Goal: Information Seeking & Learning: Learn about a topic

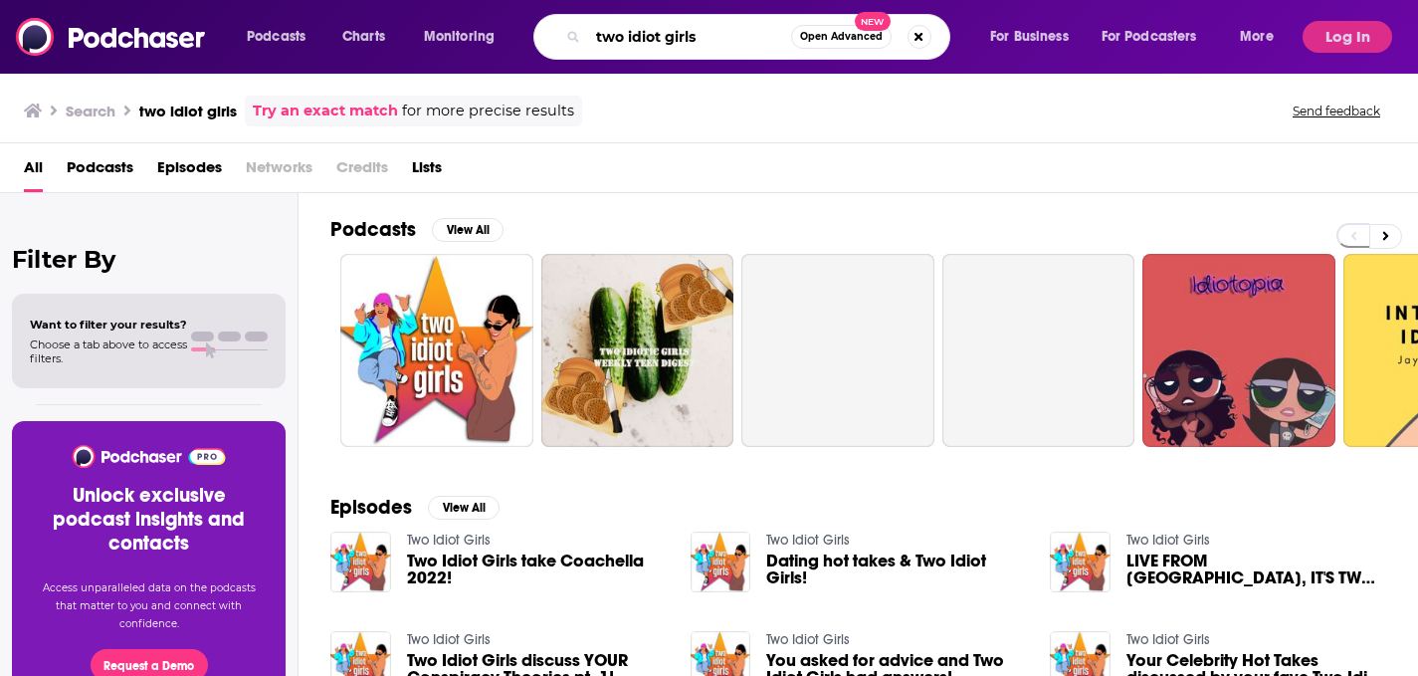
drag, startPoint x: 717, startPoint y: 37, endPoint x: 469, endPoint y: 29, distance: 247.9
click at [469, 29] on div "Podcasts Charts Monitoring two idiot girls Open Advanced New For Business For P…" at bounding box center [763, 37] width 1060 height 46
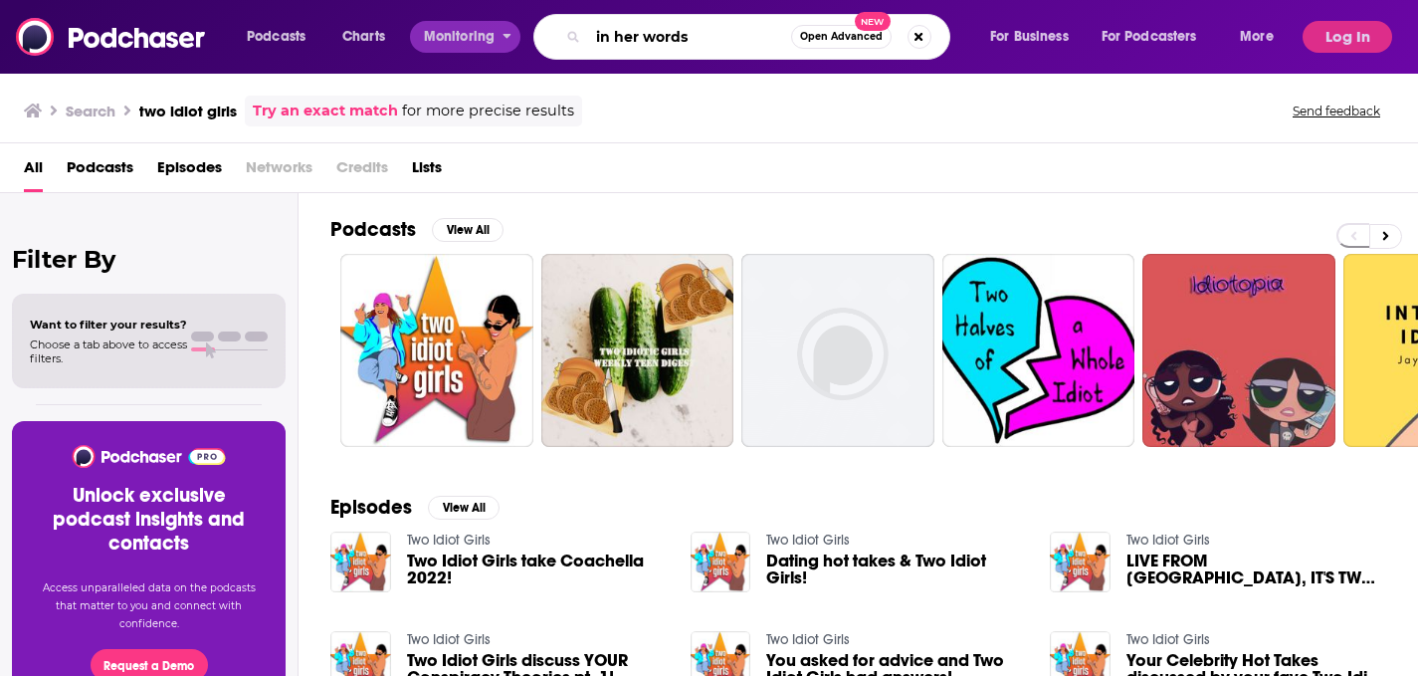
type input "in her words"
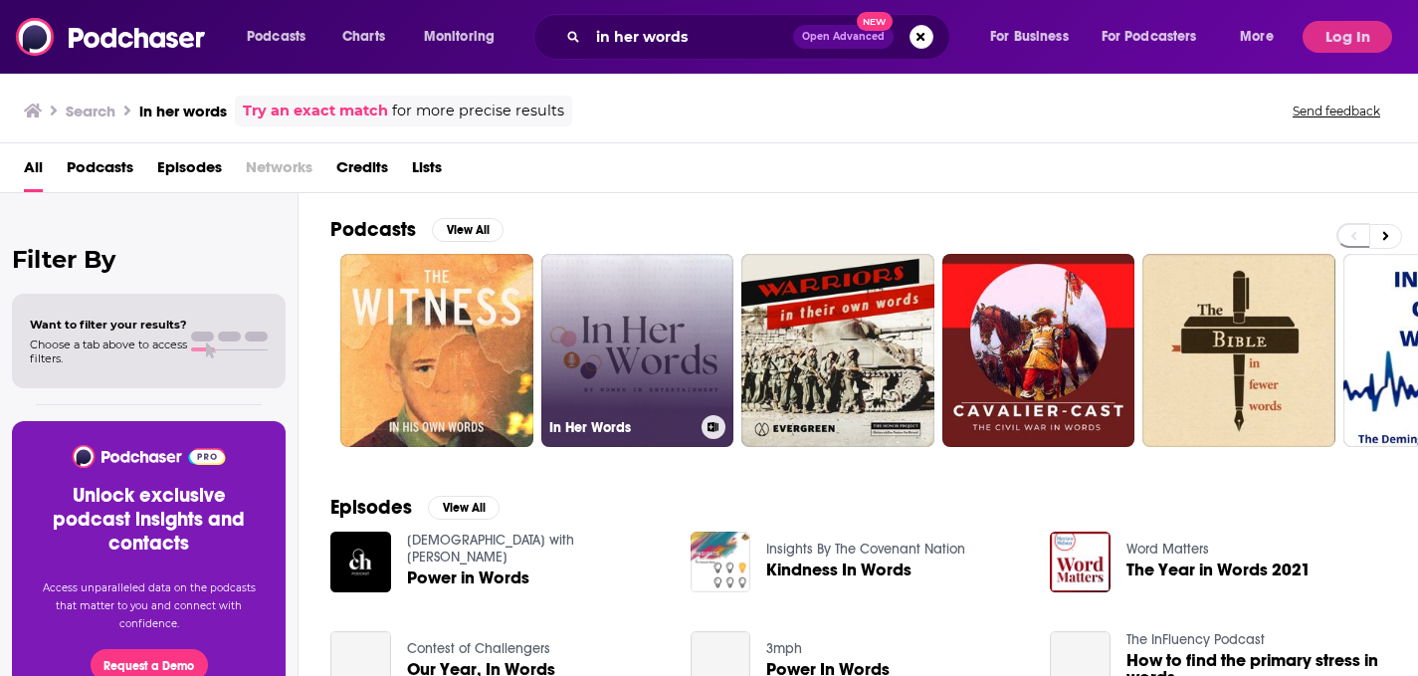
click at [592, 369] on link "In Her Words" at bounding box center [637, 350] width 193 height 193
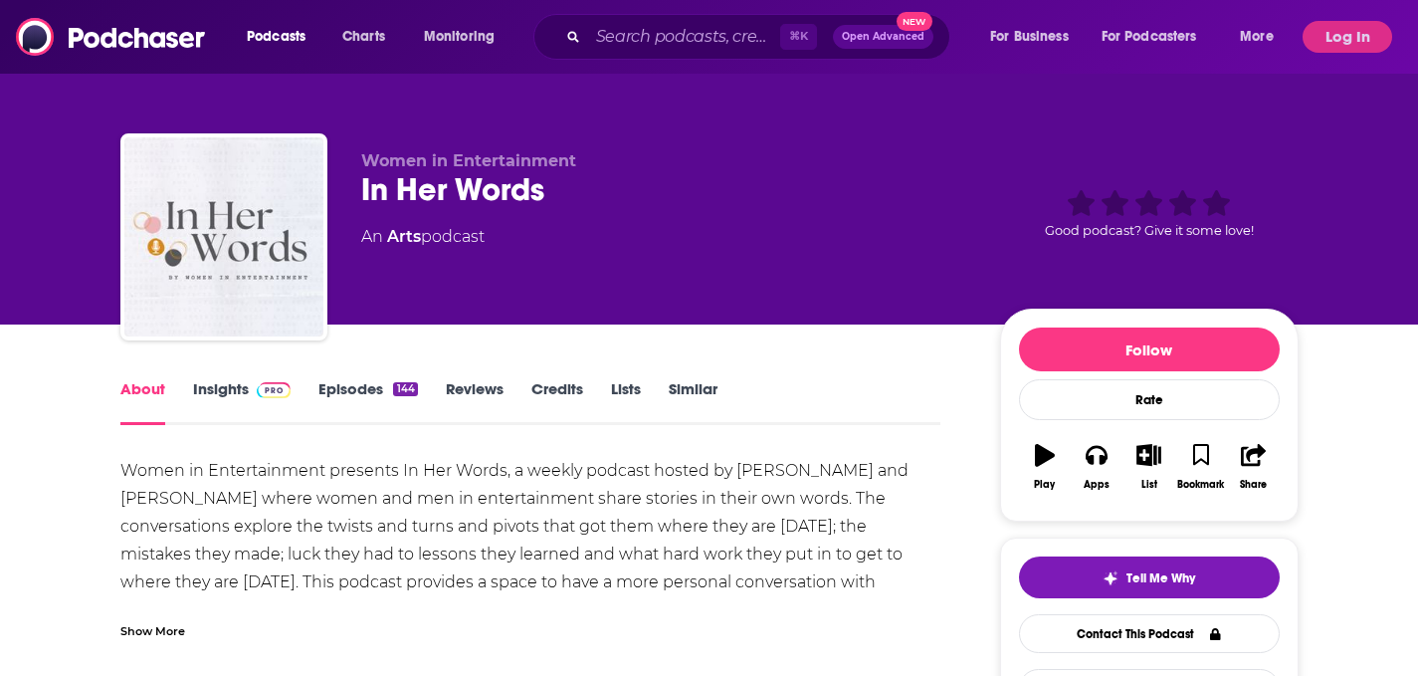
click at [706, 396] on link "Similar" at bounding box center [693, 402] width 49 height 46
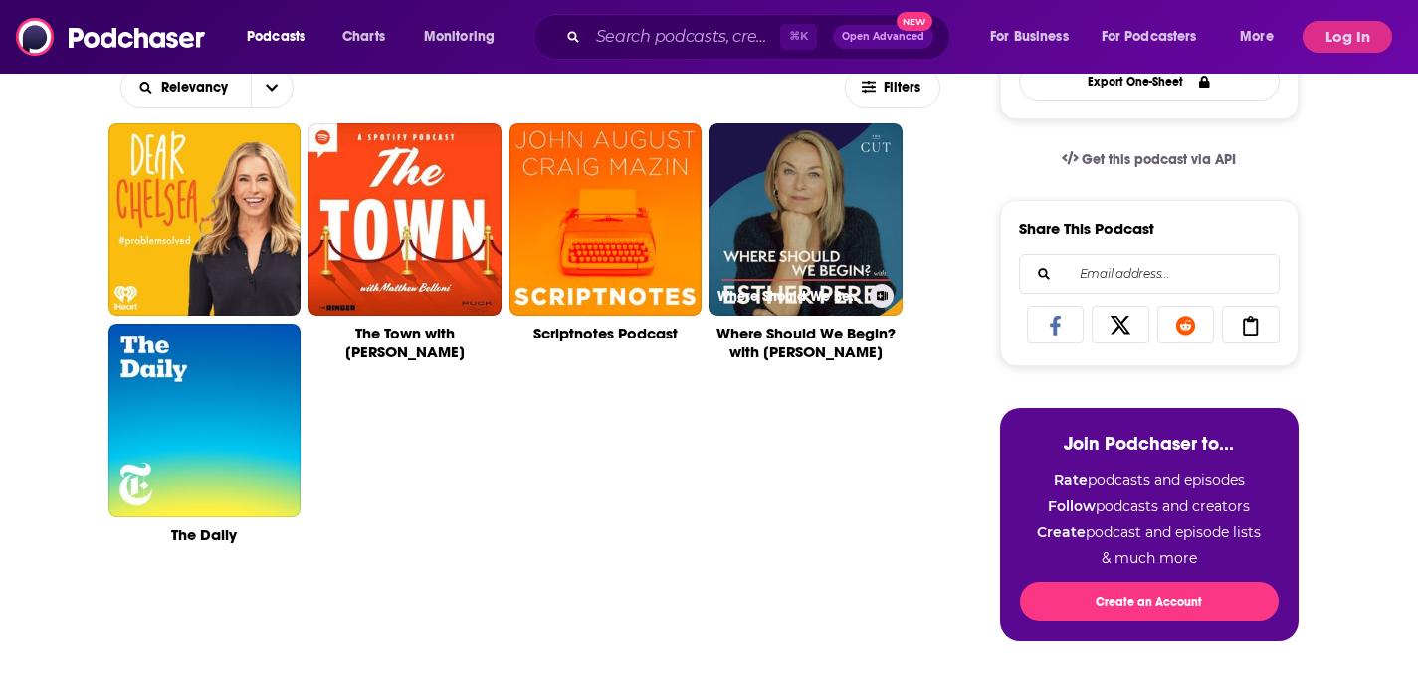
scroll to position [609, 0]
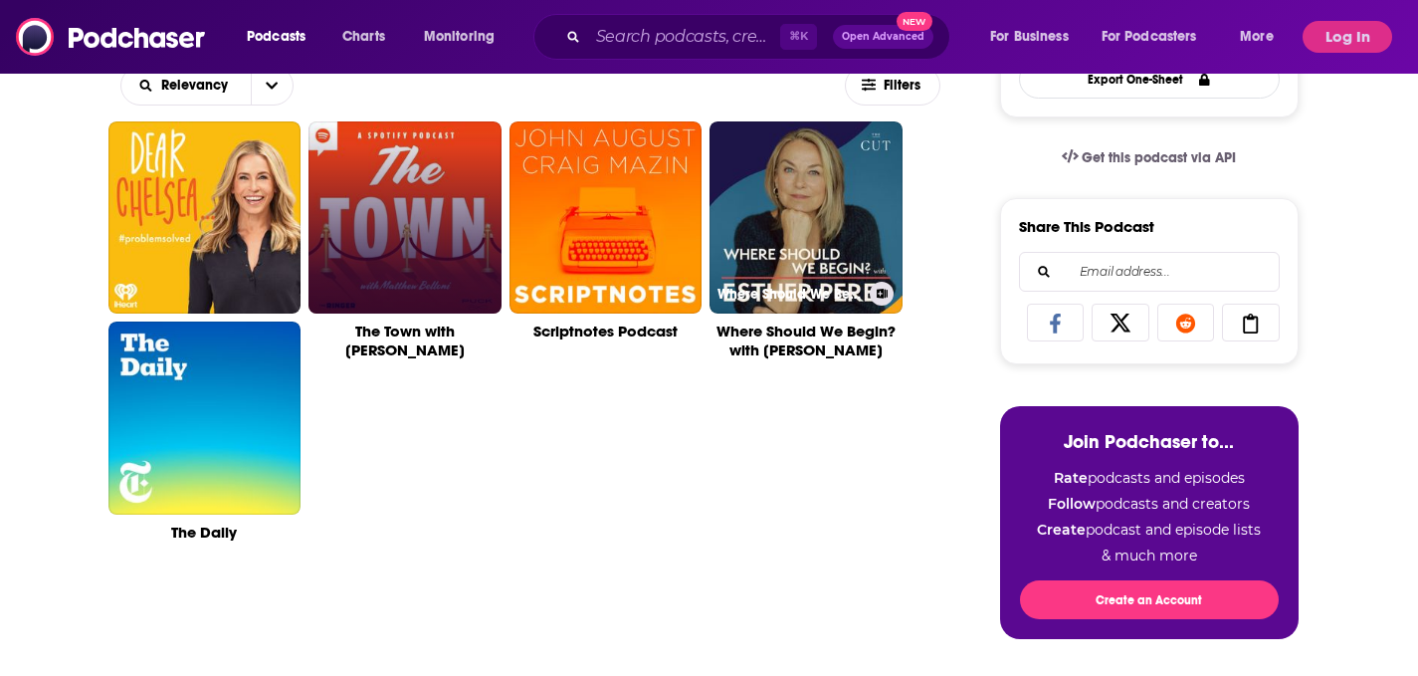
drag, startPoint x: 778, startPoint y: 242, endPoint x: 373, endPoint y: 240, distance: 405.1
click at [376, 239] on link "The Town with [PERSON_NAME]" at bounding box center [405, 217] width 193 height 193
type input "[URL][DOMAIN_NAME][PERSON_NAME]"
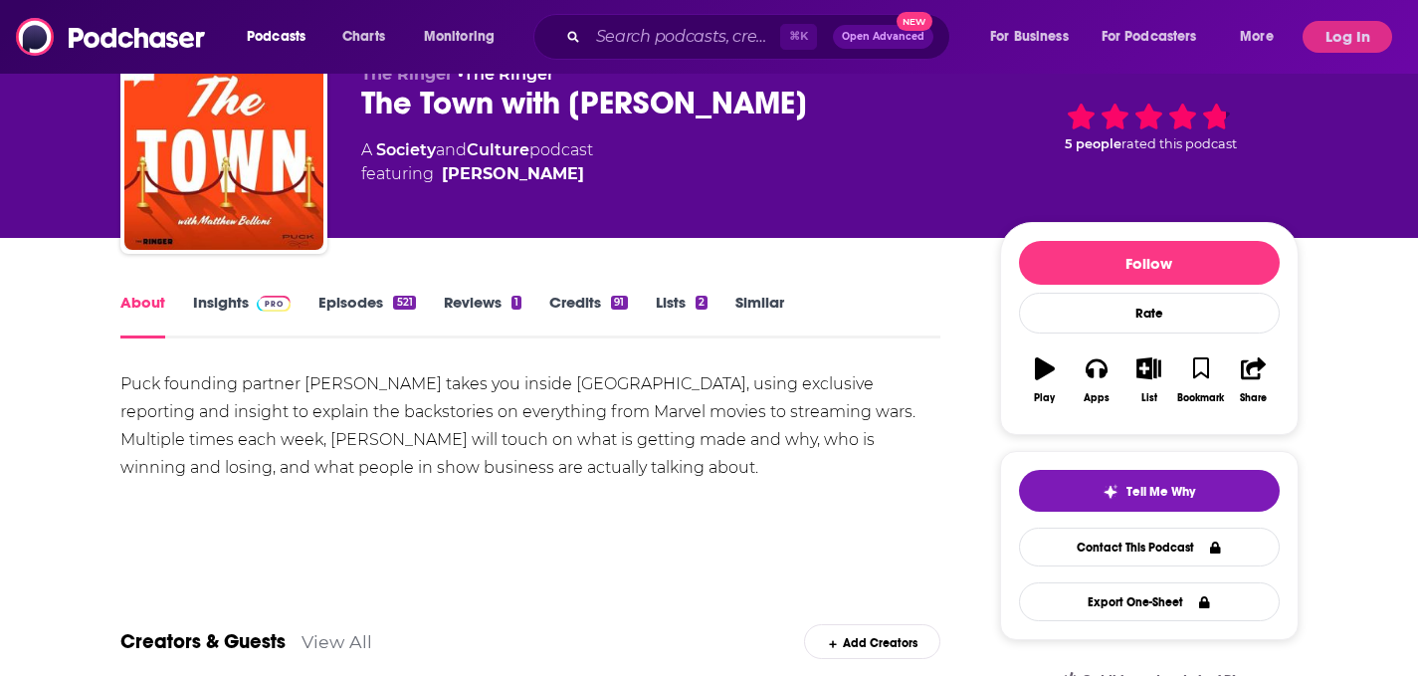
scroll to position [57, 0]
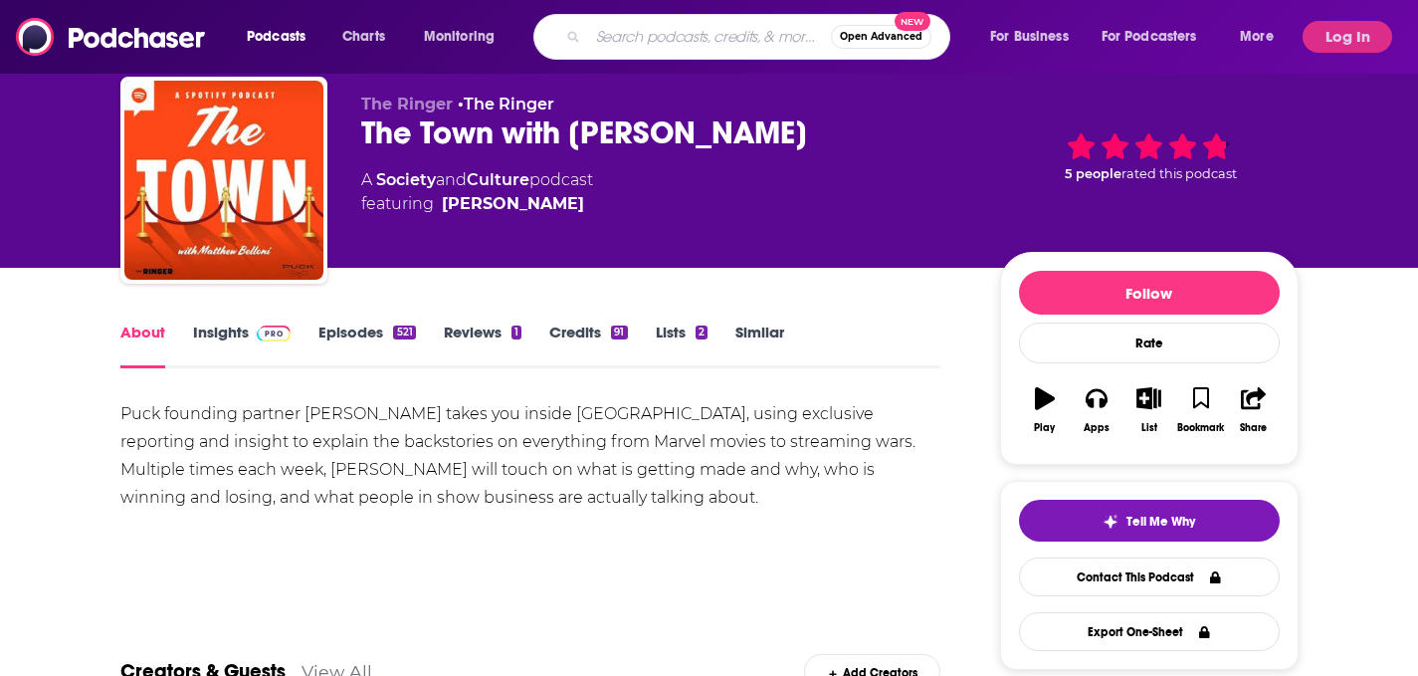
click at [659, 45] on input "Search podcasts, credits, & more..." at bounding box center [709, 37] width 243 height 32
type input "public relations"
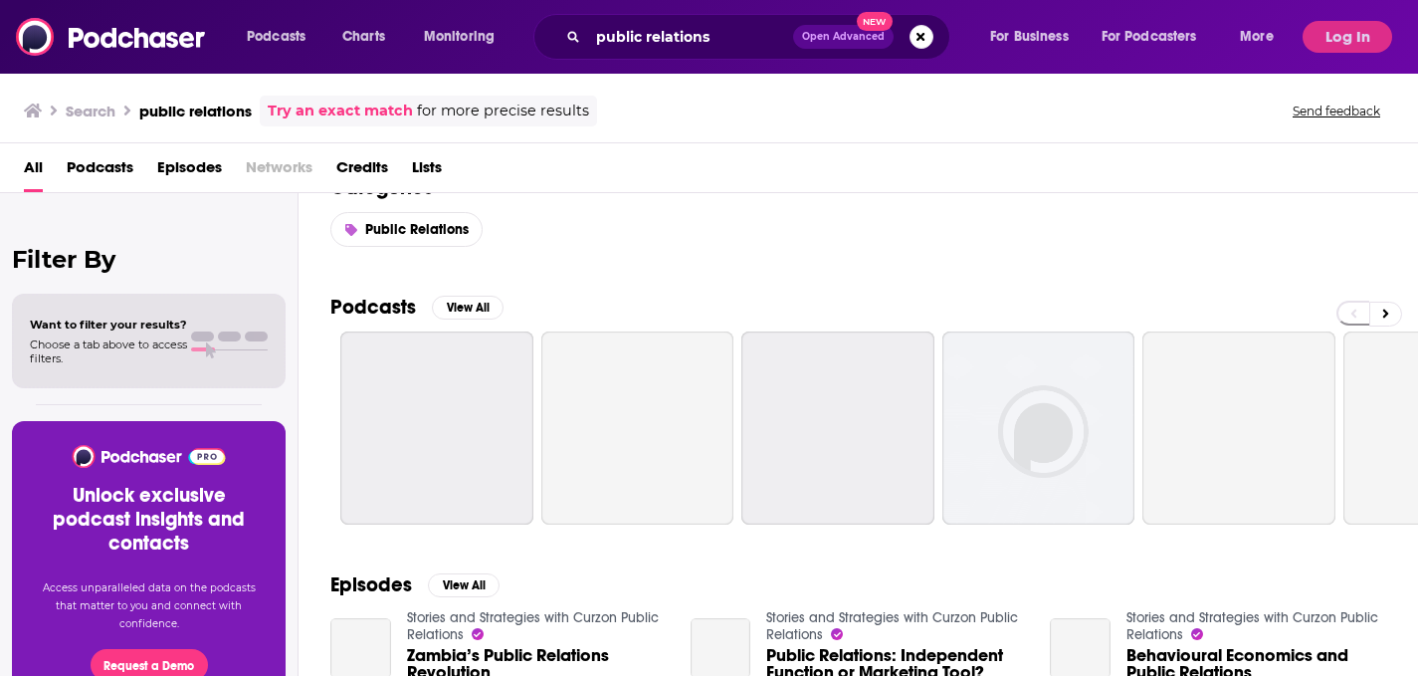
scroll to position [48, 0]
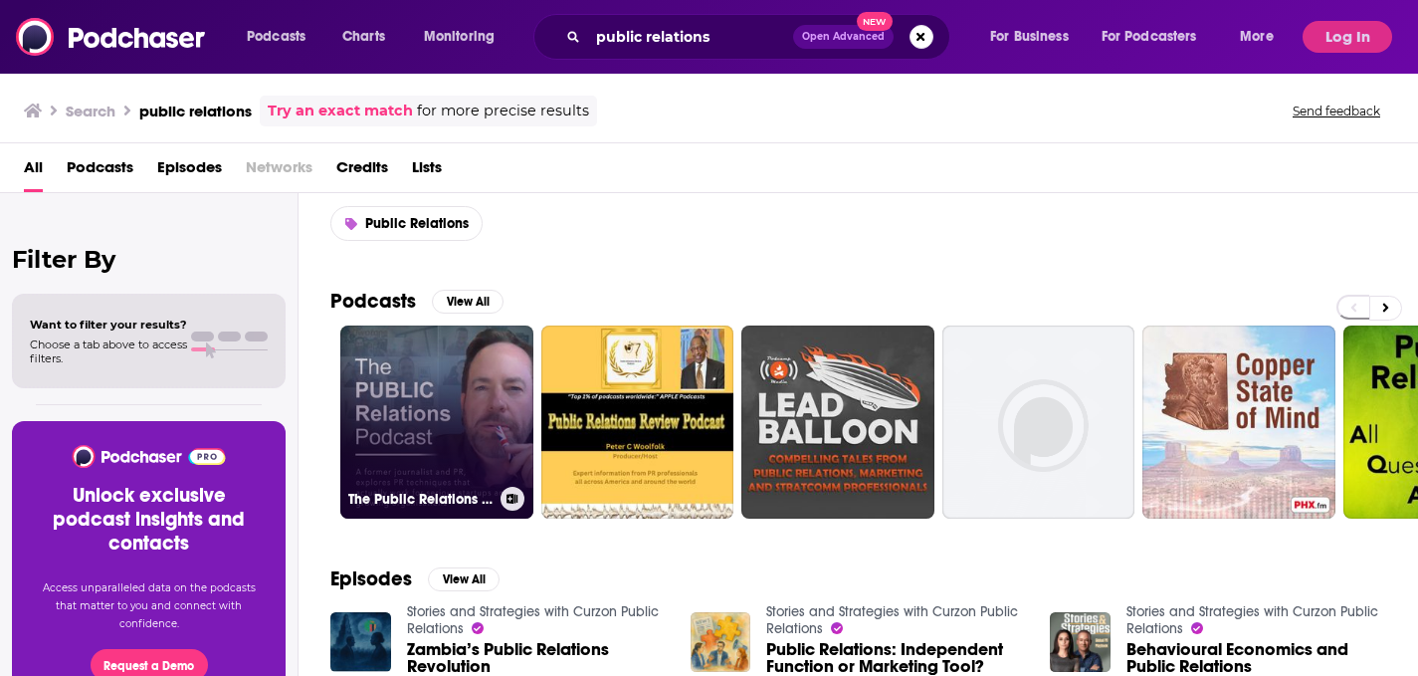
click at [438, 407] on link "The Public Relations Podcast" at bounding box center [436, 421] width 193 height 193
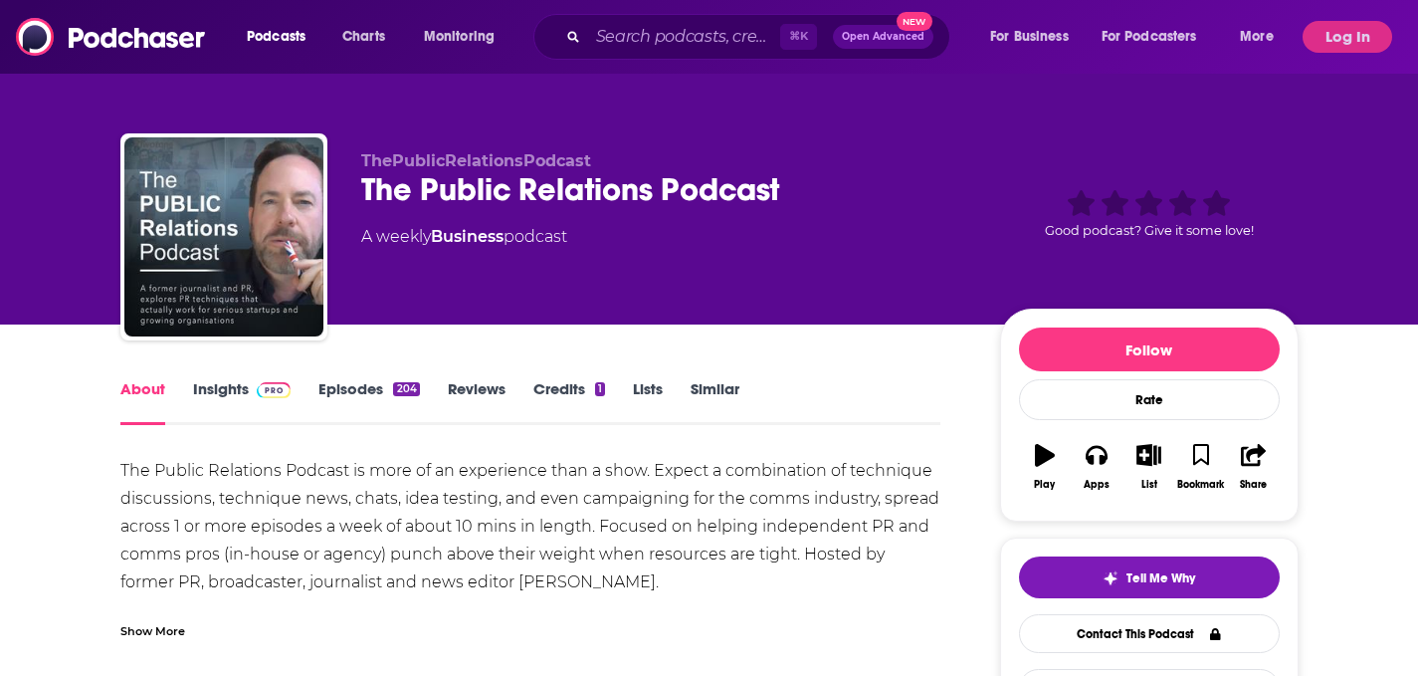
click at [229, 381] on link "Insights" at bounding box center [242, 402] width 99 height 46
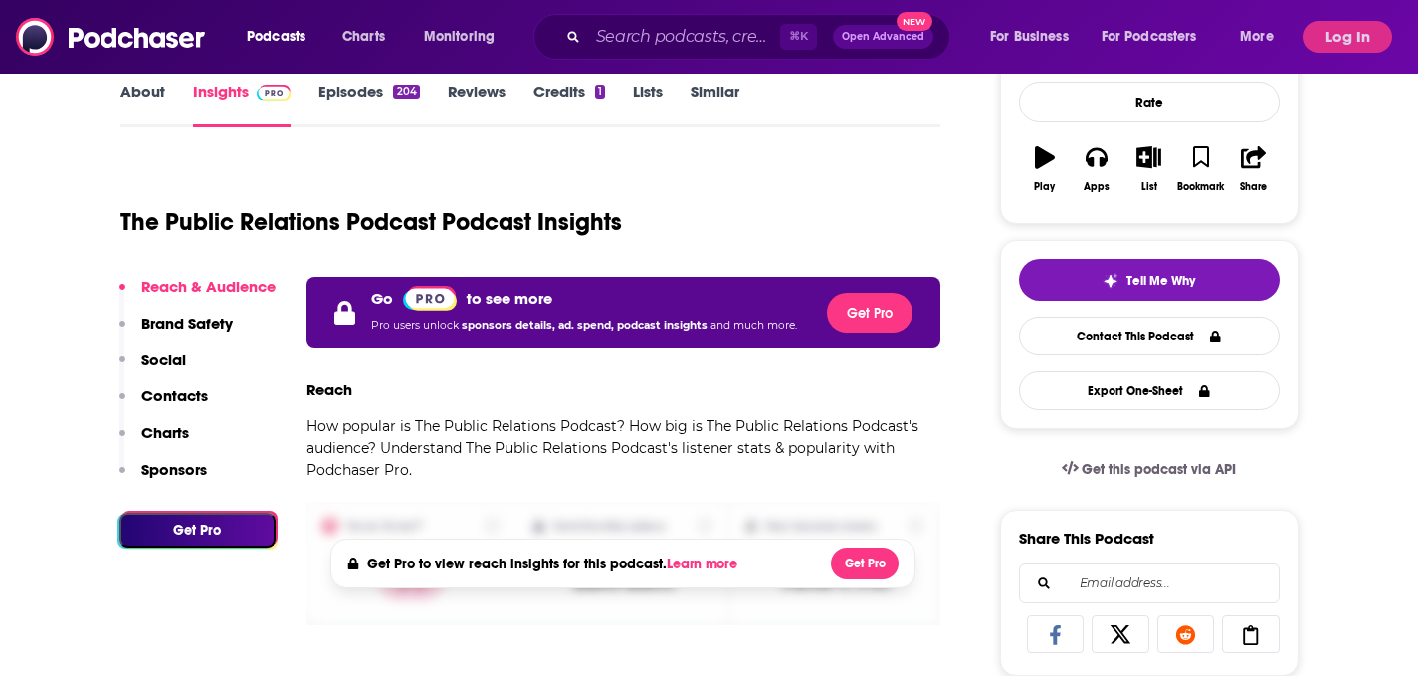
scroll to position [318, 0]
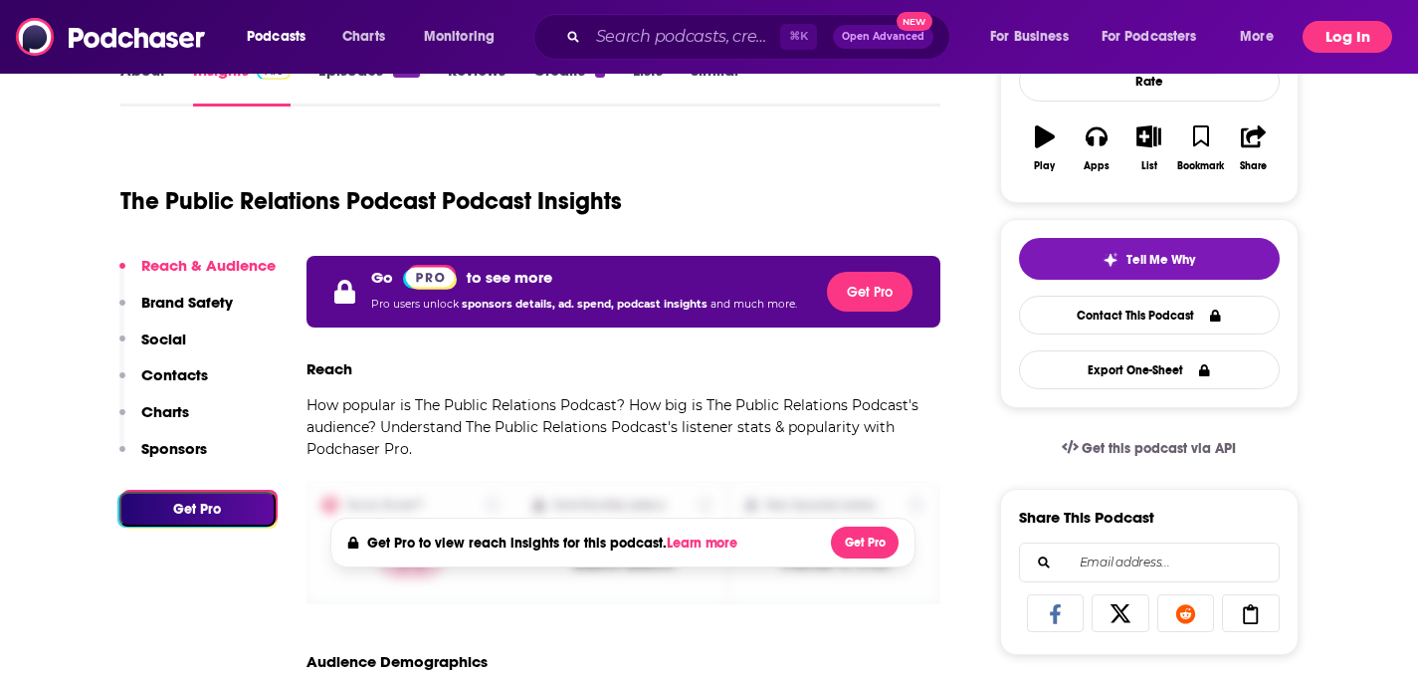
click at [1350, 36] on button "Log In" at bounding box center [1348, 37] width 90 height 32
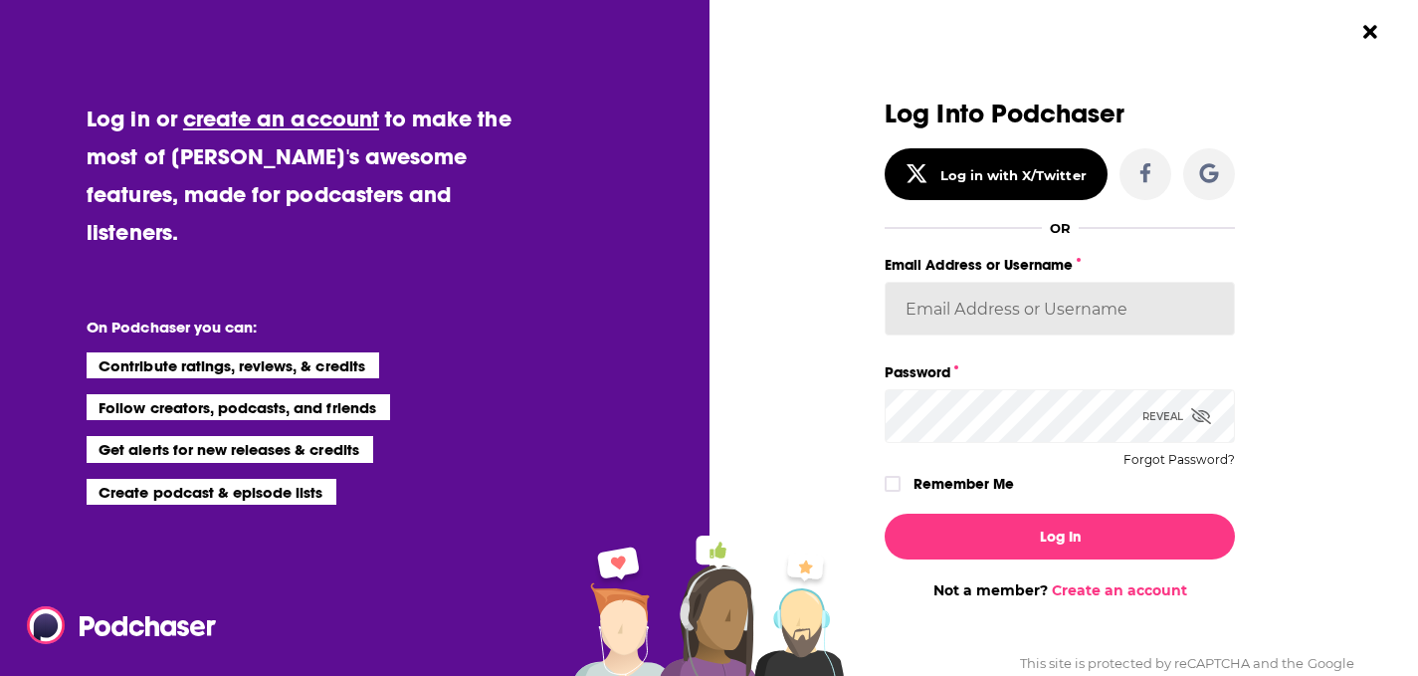
click at [1039, 289] on input "Email Address or Username" at bounding box center [1060, 309] width 350 height 54
type input "[EMAIL_ADDRESS][DOMAIN_NAME]"
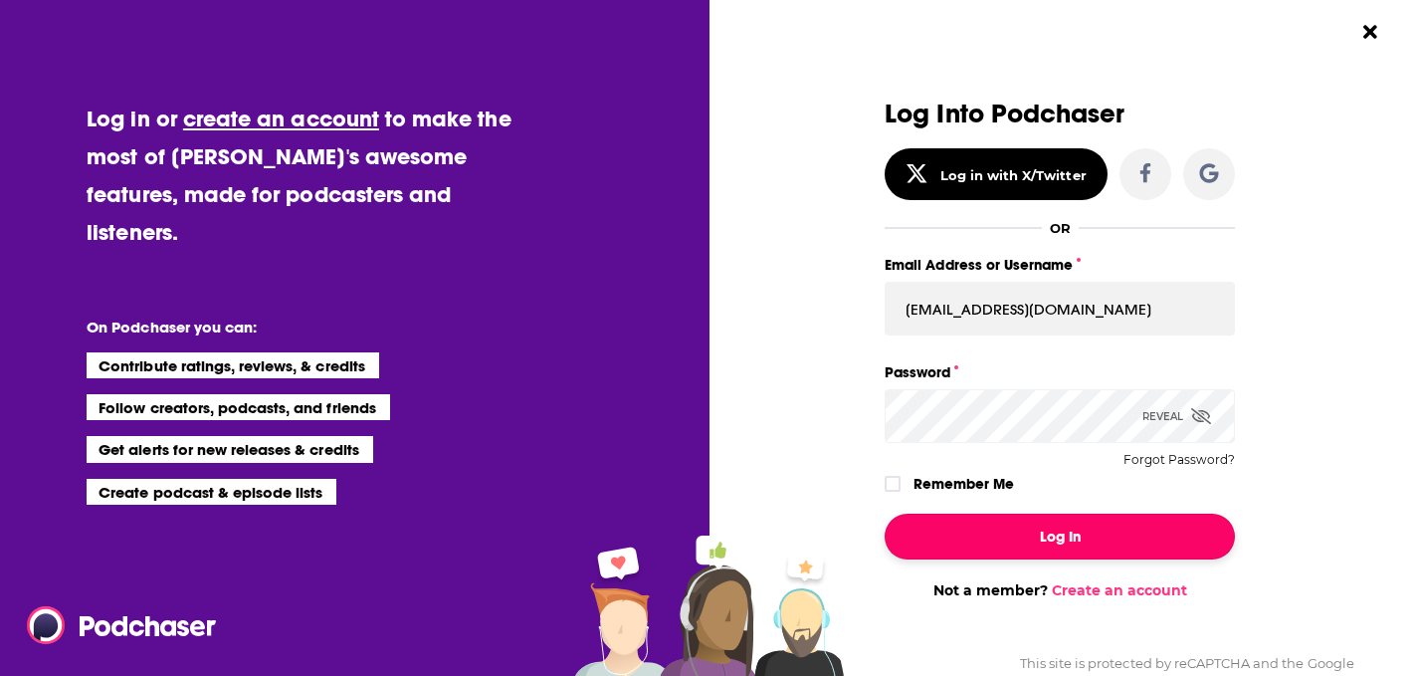
click at [1025, 525] on button "Log In" at bounding box center [1060, 537] width 350 height 46
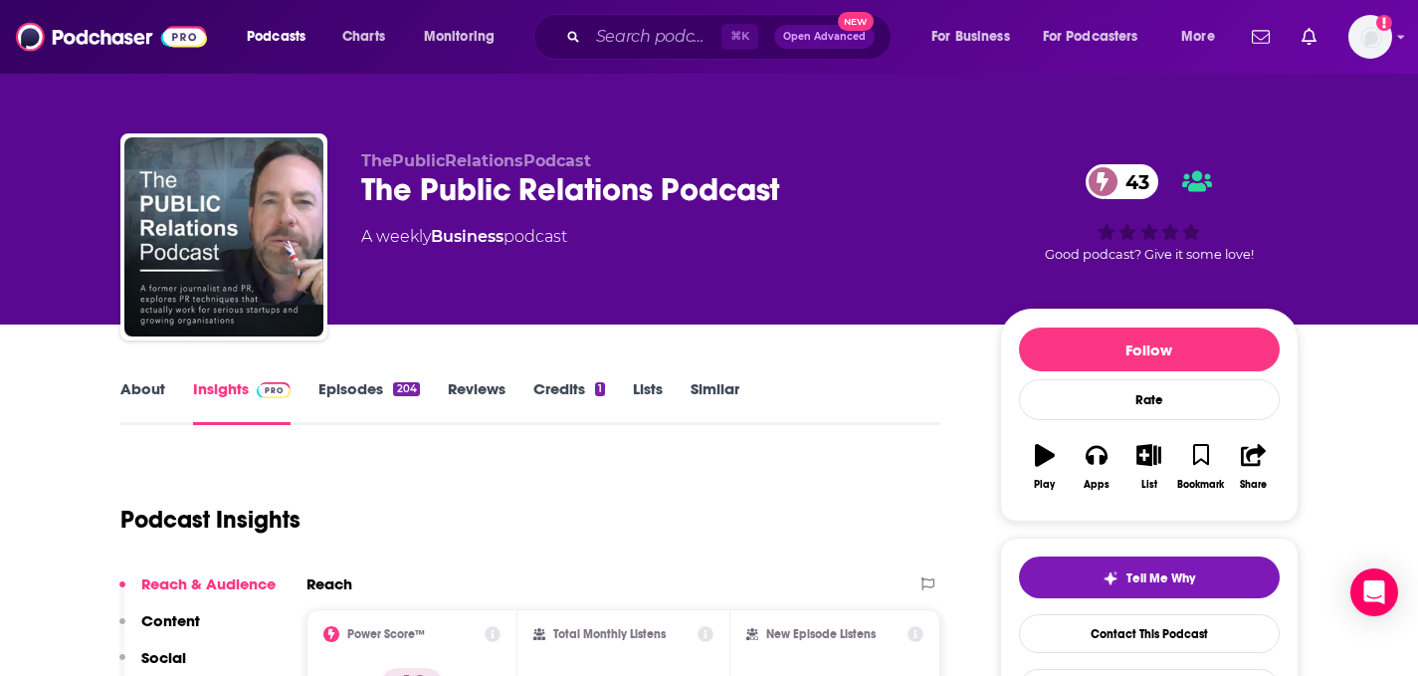
click at [708, 396] on link "Similar" at bounding box center [715, 402] width 49 height 46
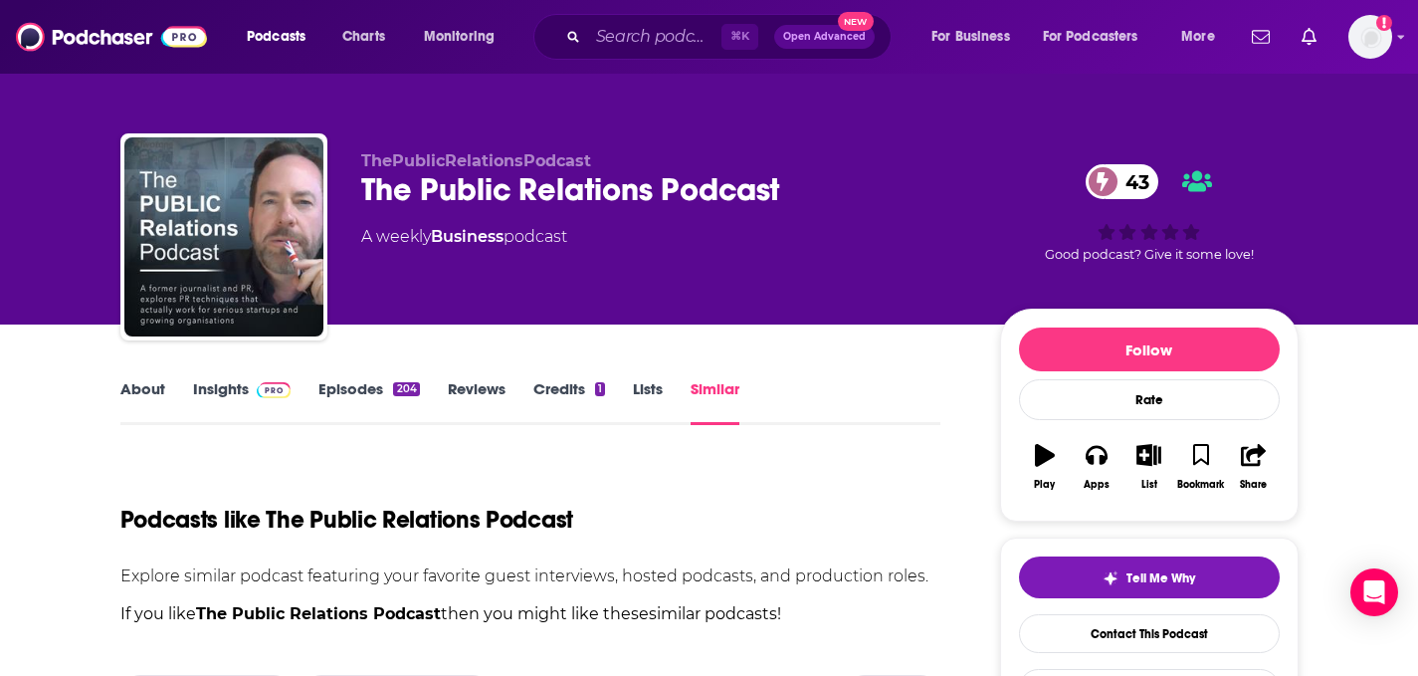
click at [366, 390] on link "Episodes 204" at bounding box center [368, 402] width 101 height 46
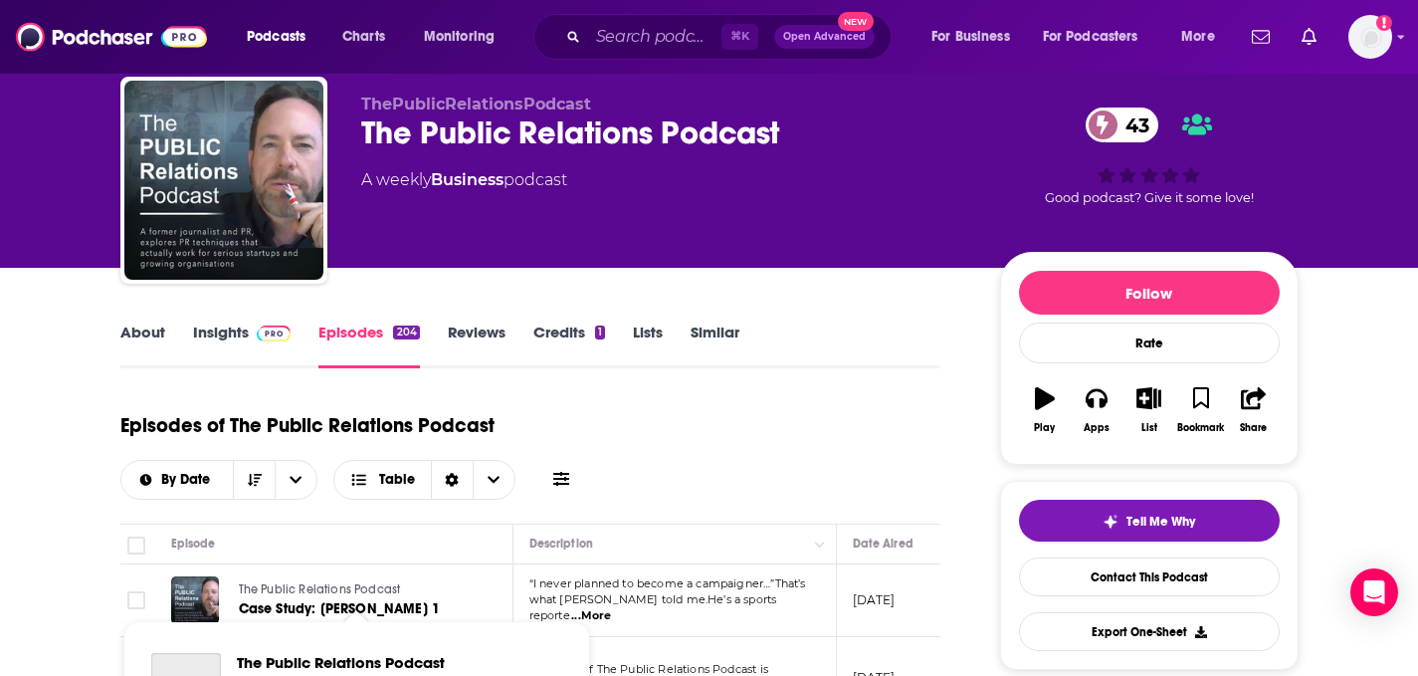
scroll to position [23, 0]
